Goal: Check status: Check status

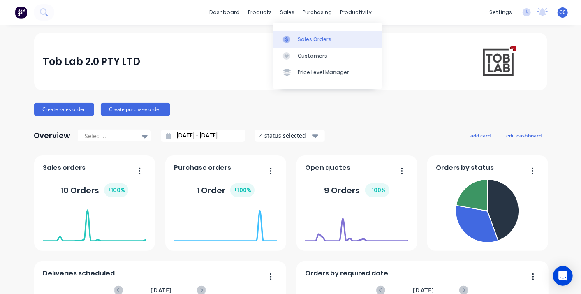
click at [317, 41] on div "Sales Orders" at bounding box center [315, 39] width 34 height 7
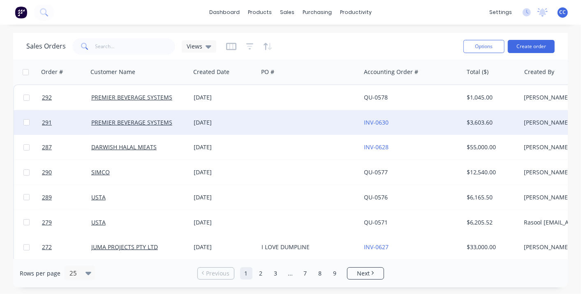
click at [291, 121] on div at bounding box center [309, 122] width 102 height 25
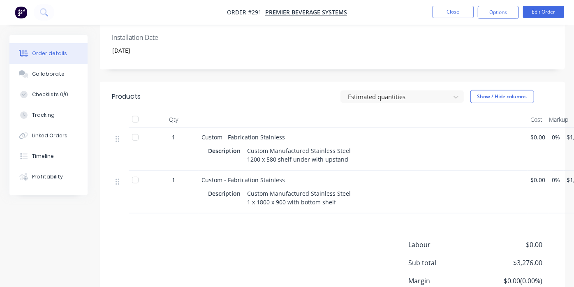
scroll to position [274, 0]
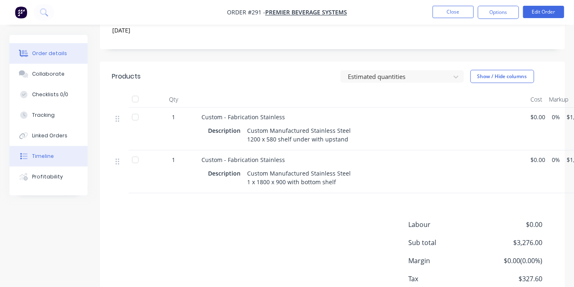
click at [53, 156] on button "Timeline" at bounding box center [48, 156] width 78 height 21
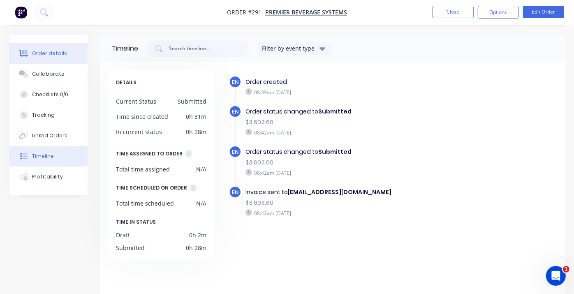
click at [46, 60] on button "Order details" at bounding box center [48, 53] width 78 height 21
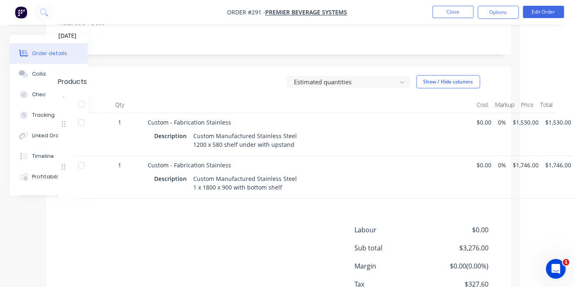
scroll to position [314, 54]
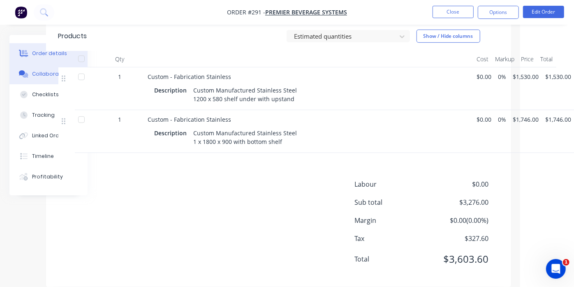
click at [38, 75] on div "Collaborate" at bounding box center [48, 73] width 32 height 7
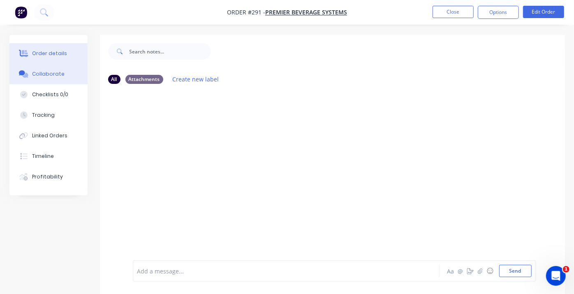
click at [42, 52] on div "Order details" at bounding box center [49, 53] width 35 height 7
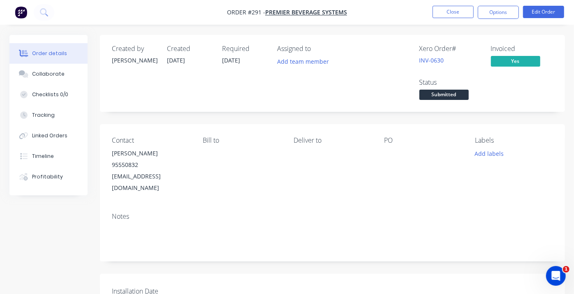
type input "[DATE]"
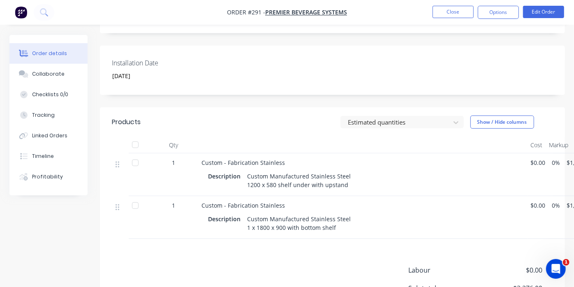
scroll to position [274, 0]
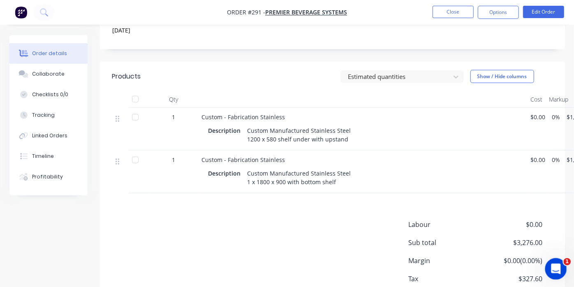
click at [551, 266] on icon "Open Intercom Messenger" at bounding box center [555, 268] width 14 height 14
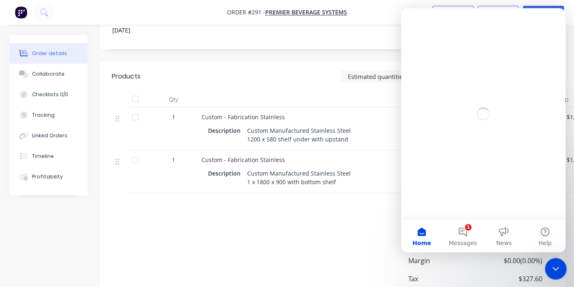
scroll to position [0, 0]
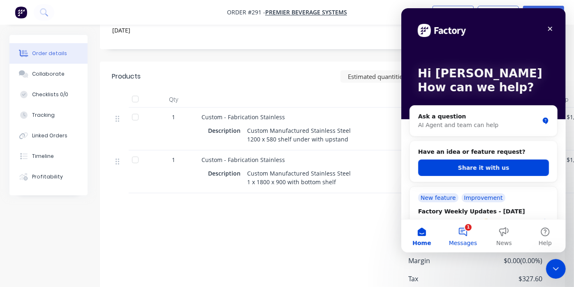
click at [462, 235] on button "1 Messages" at bounding box center [462, 236] width 41 height 33
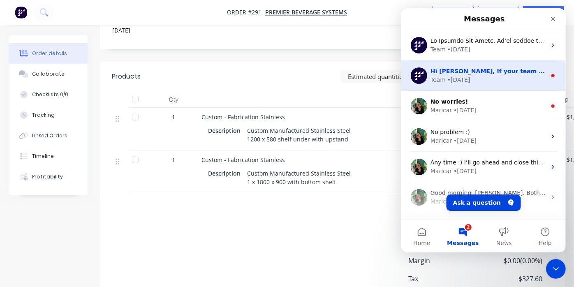
click at [477, 81] on div "Team • 3w ago" at bounding box center [488, 80] width 116 height 9
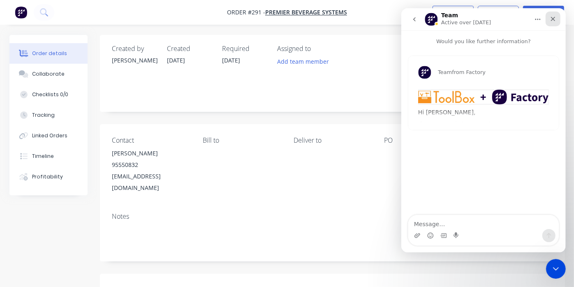
click at [551, 19] on icon "Close" at bounding box center [552, 19] width 7 height 7
